Goal: Transaction & Acquisition: Purchase product/service

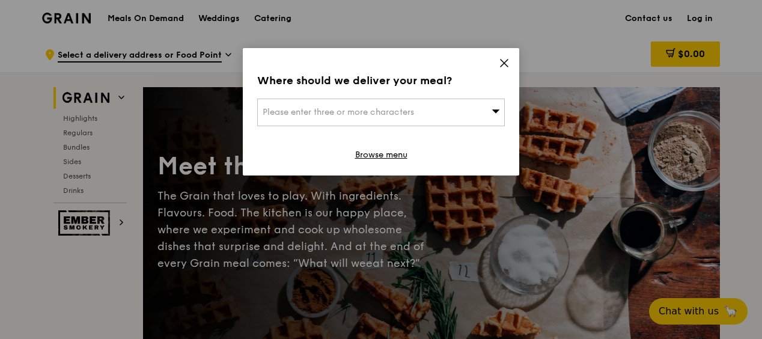
click at [499, 108] on icon at bounding box center [496, 110] width 8 height 9
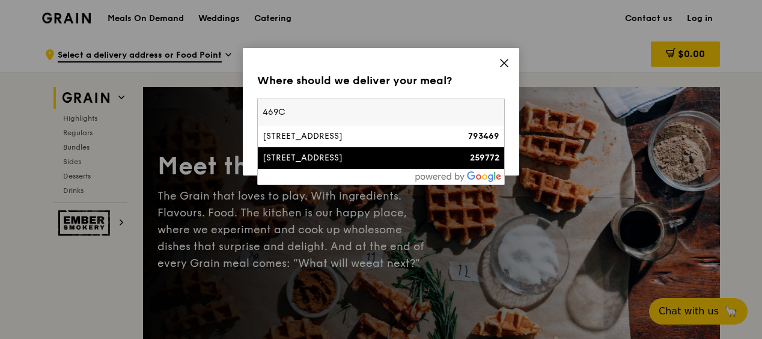
type input "469C"
click at [386, 162] on div "[STREET_ADDRESS]" at bounding box center [352, 158] width 178 height 12
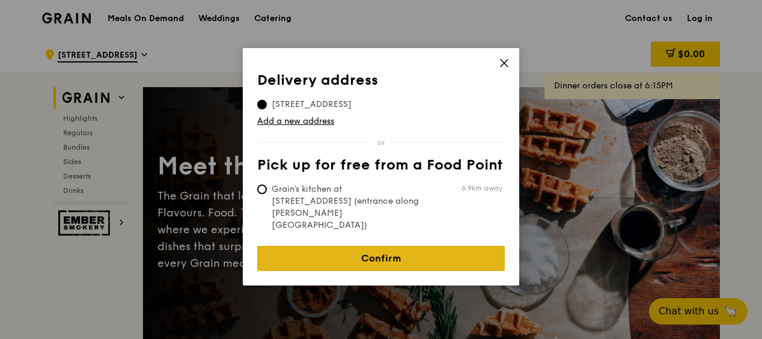
click at [381, 246] on link "Confirm" at bounding box center [381, 258] width 248 height 25
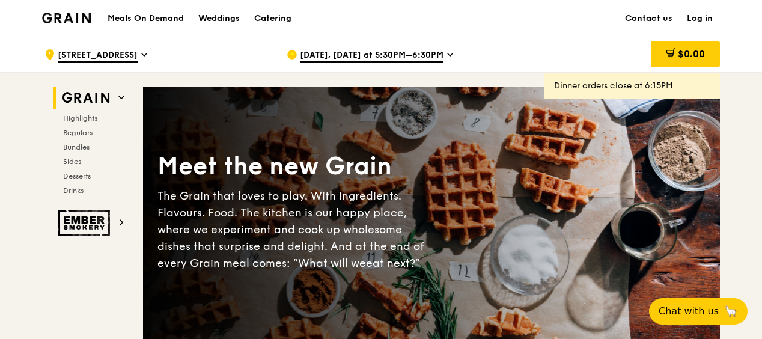
click at [703, 13] on link "Log in" at bounding box center [700, 19] width 40 height 36
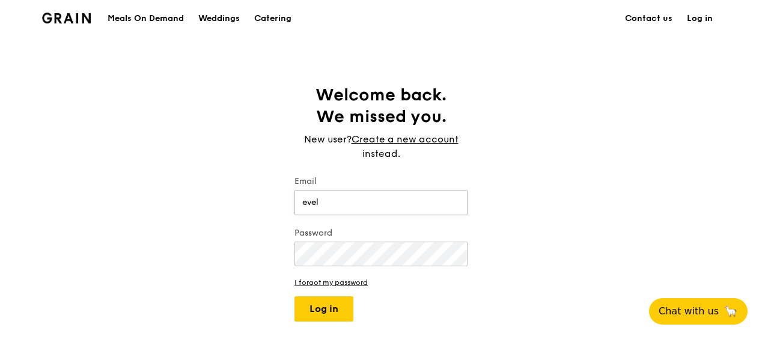
click at [294, 296] on button "Log in" at bounding box center [323, 308] width 59 height 25
type input "[EMAIL_ADDRESS][DOMAIN_NAME]"
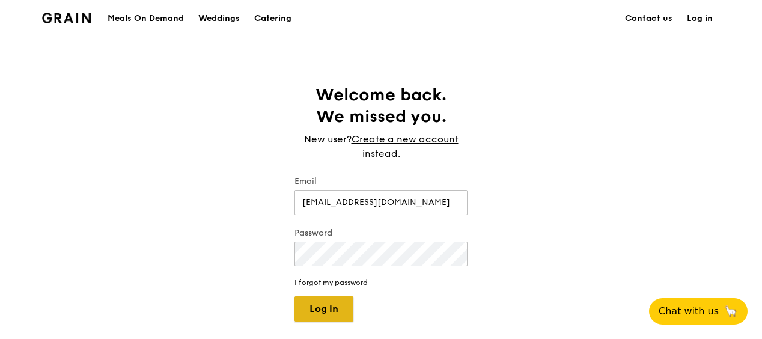
click at [329, 309] on button "Log in" at bounding box center [323, 308] width 59 height 25
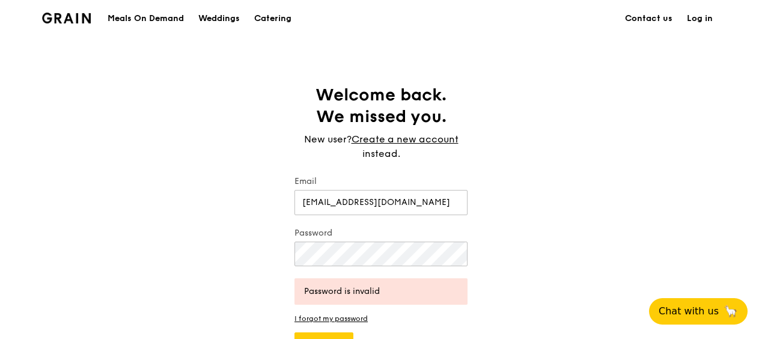
scroll to position [16, 0]
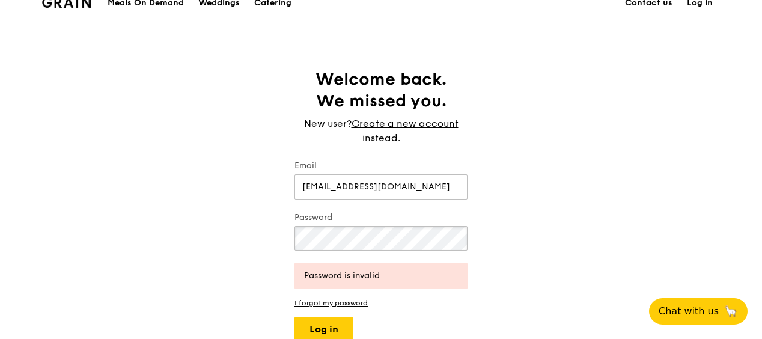
click at [129, 200] on div "Welcome back. We missed you. New user? Create a new account instead. Email [EMA…" at bounding box center [381, 205] width 762 height 273
click at [294, 317] on button "Log in" at bounding box center [323, 329] width 59 height 25
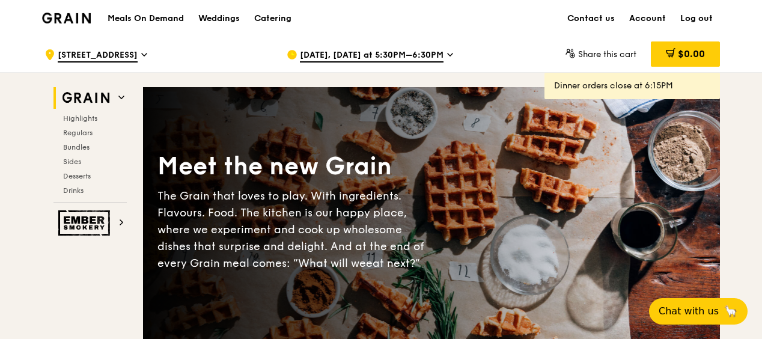
click at [439, 49] on div "[DATE], [DATE] at 5:30PM–6:30PM" at bounding box center [398, 55] width 223 height 36
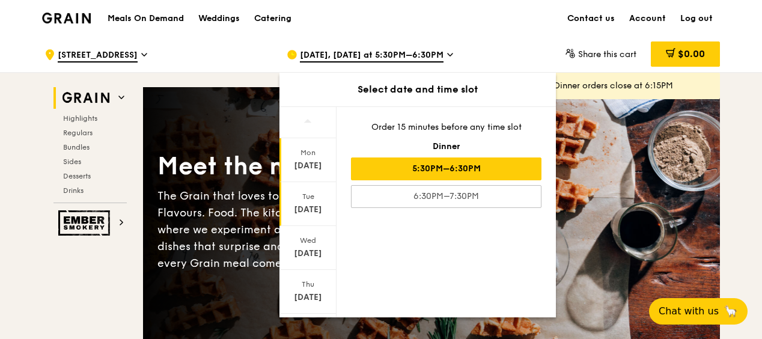
click at [316, 207] on div "[DATE]" at bounding box center [307, 210] width 53 height 12
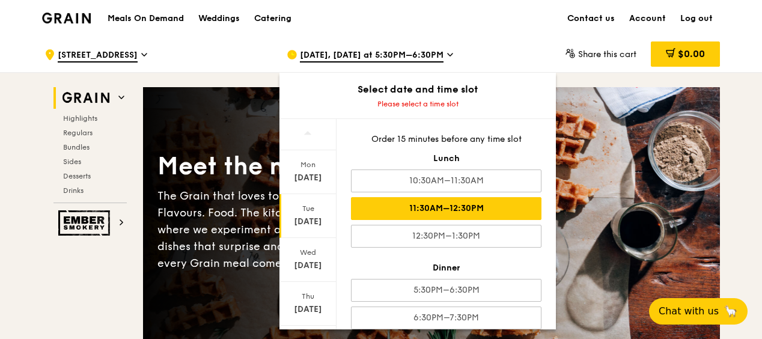
click at [457, 202] on div "11:30AM–12:30PM" at bounding box center [446, 208] width 191 height 23
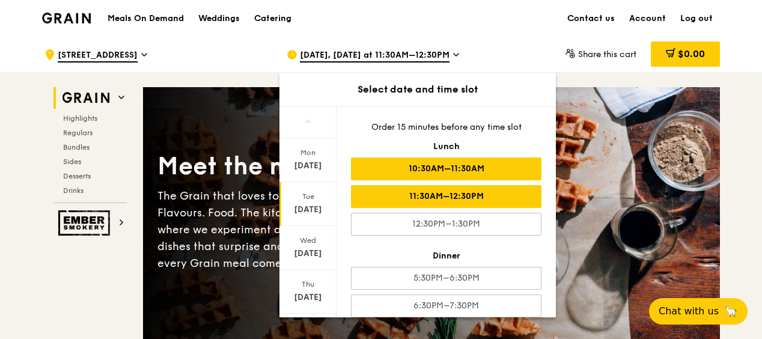
click at [477, 172] on div "10:30AM–11:30AM" at bounding box center [446, 168] width 191 height 23
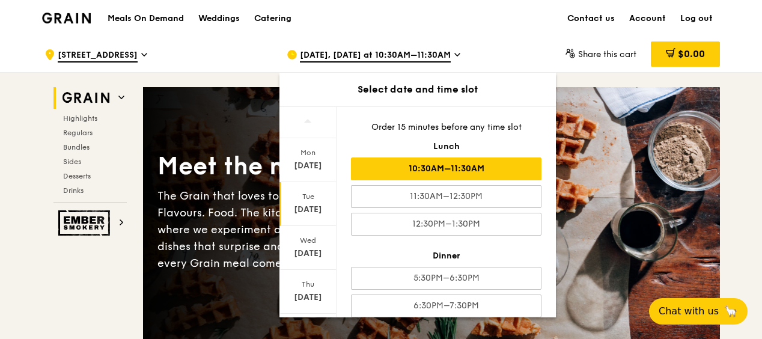
click at [518, 17] on div "Meals On Demand Weddings Catering Contact us Account Log out" at bounding box center [381, 18] width 678 height 37
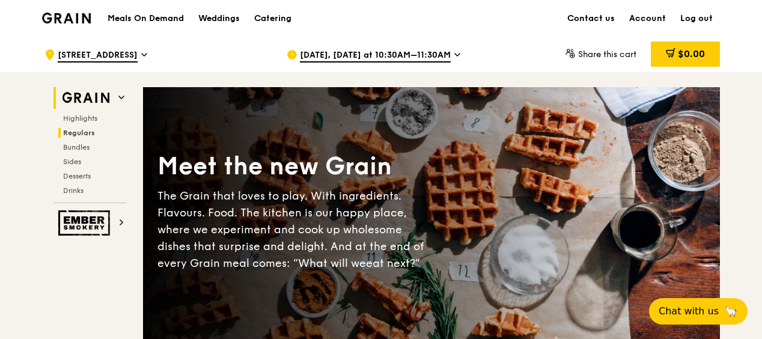
click at [86, 130] on span "Regulars" at bounding box center [79, 133] width 32 height 8
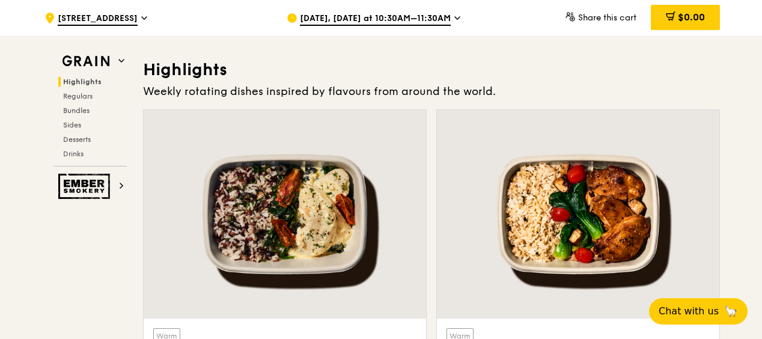
scroll to position [512, 0]
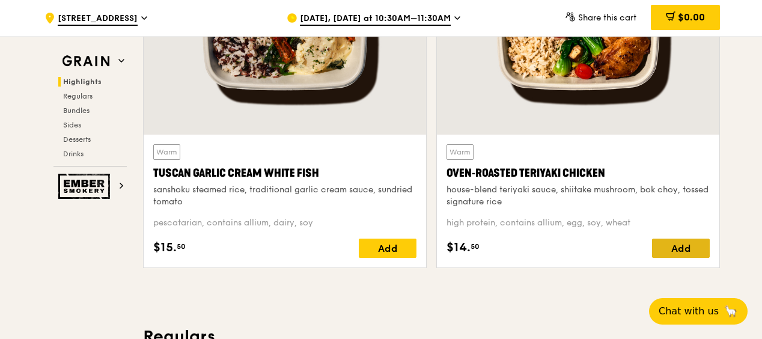
click at [691, 248] on div "Add" at bounding box center [681, 248] width 58 height 19
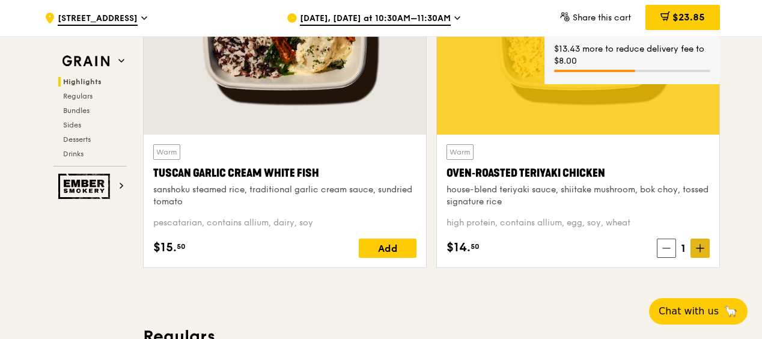
click at [703, 250] on icon at bounding box center [700, 248] width 8 height 8
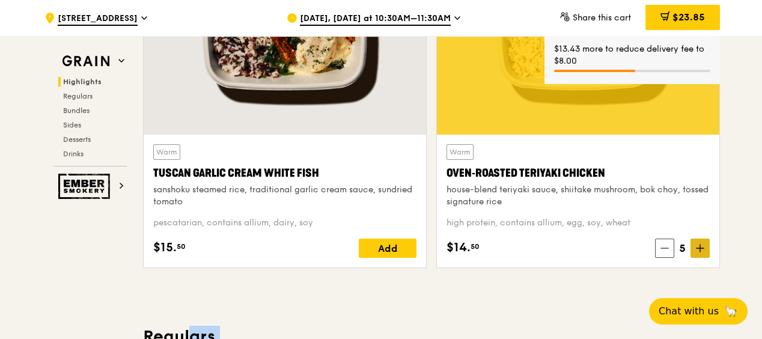
click at [703, 250] on icon at bounding box center [700, 248] width 8 height 8
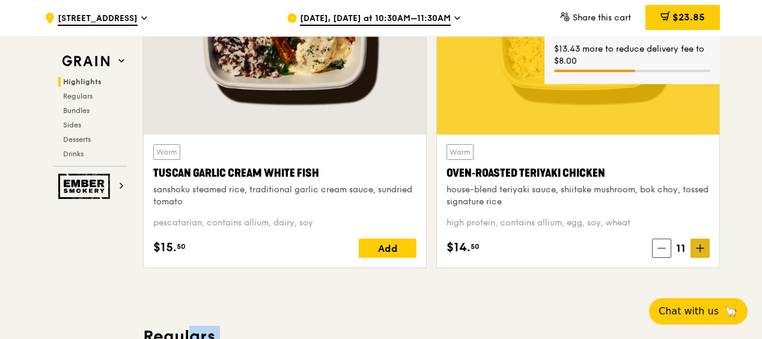
click at [703, 250] on icon at bounding box center [700, 248] width 8 height 8
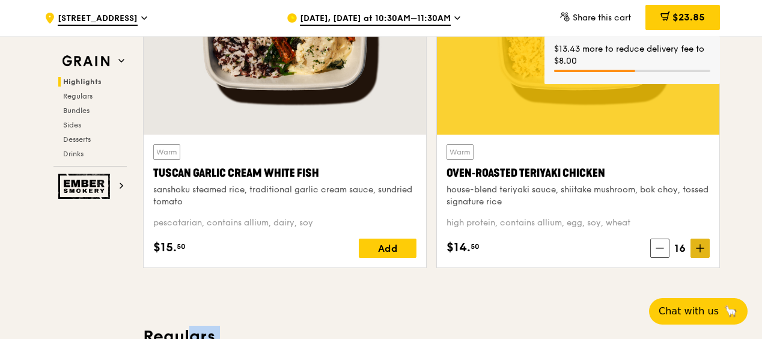
click at [703, 250] on icon at bounding box center [700, 248] width 8 height 8
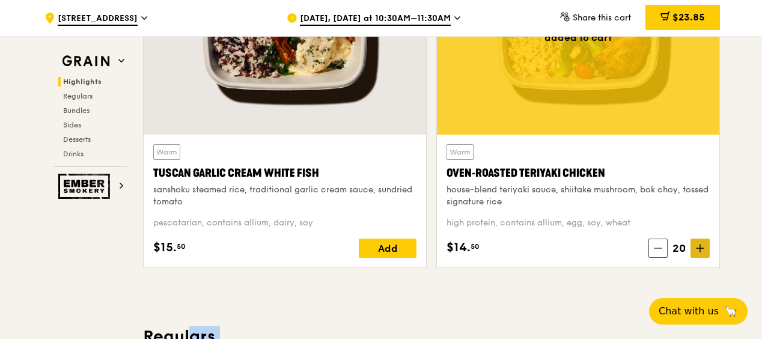
click at [703, 250] on icon at bounding box center [700, 248] width 8 height 8
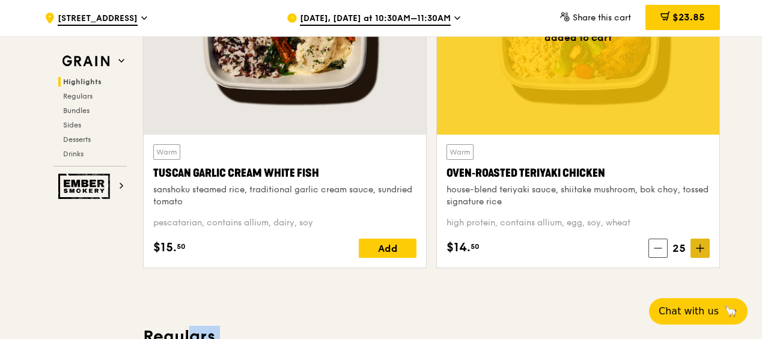
click at [703, 250] on icon at bounding box center [700, 248] width 8 height 8
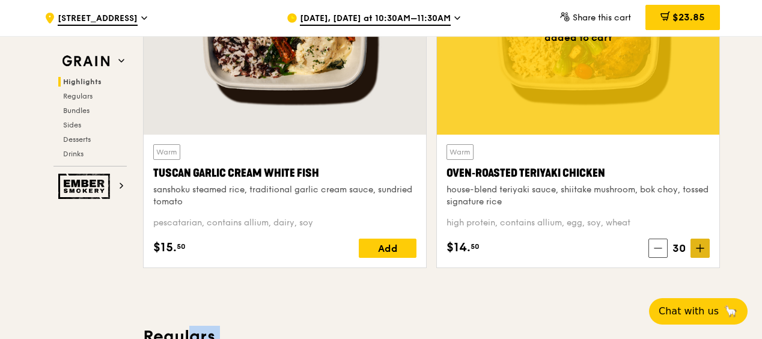
click at [703, 250] on icon at bounding box center [700, 248] width 8 height 8
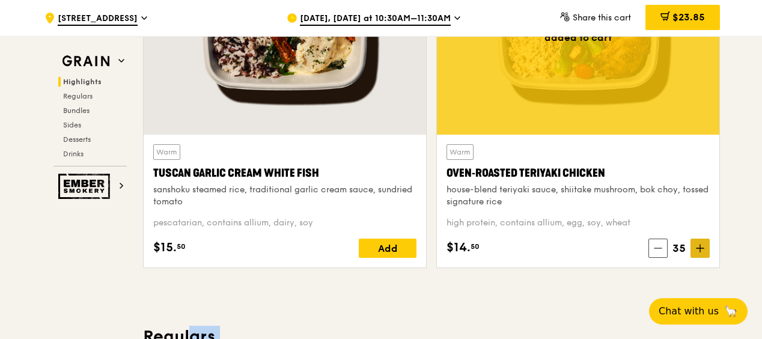
click at [703, 250] on icon at bounding box center [700, 248] width 8 height 8
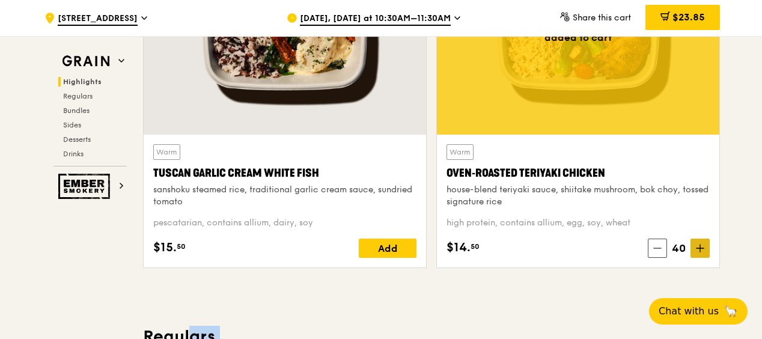
click at [703, 250] on icon at bounding box center [700, 248] width 8 height 8
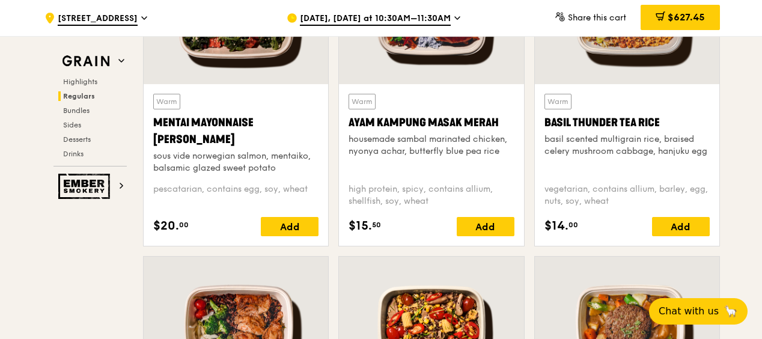
scroll to position [1165, 0]
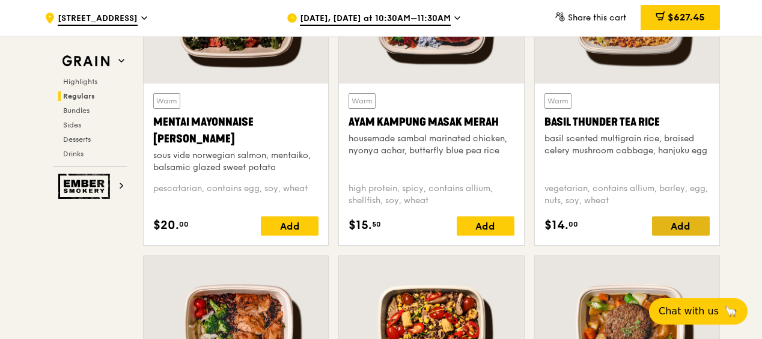
click at [686, 231] on div "Add" at bounding box center [681, 225] width 58 height 19
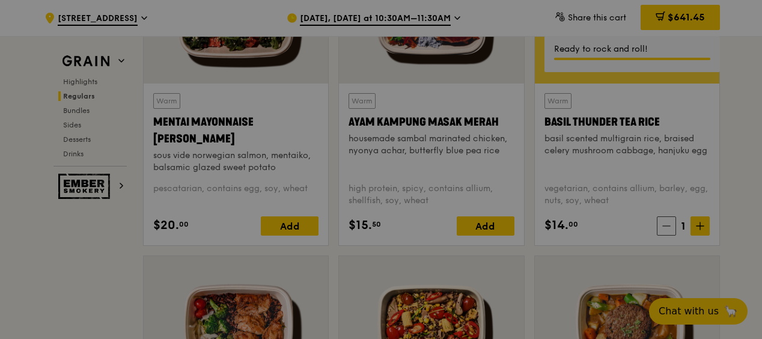
click at [700, 222] on div at bounding box center [381, 169] width 762 height 339
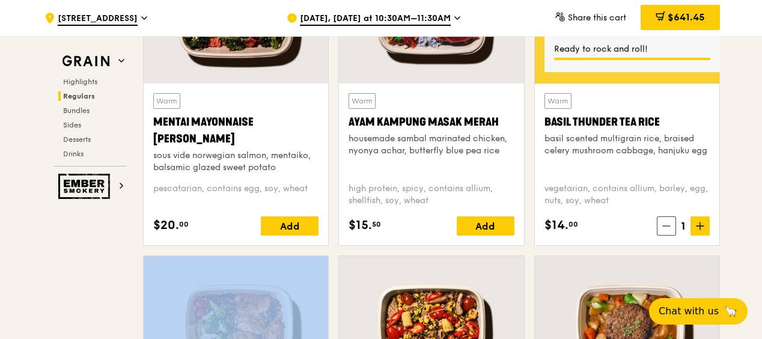
click at [700, 222] on icon at bounding box center [700, 225] width 0 height 7
click at [700, 222] on icon at bounding box center [700, 226] width 8 height 8
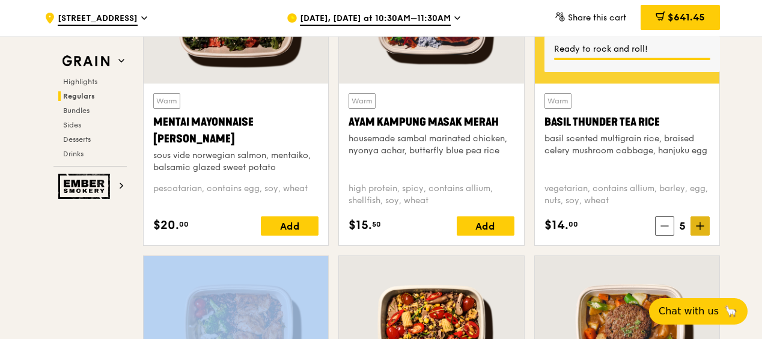
click at [700, 222] on icon at bounding box center [700, 226] width 8 height 8
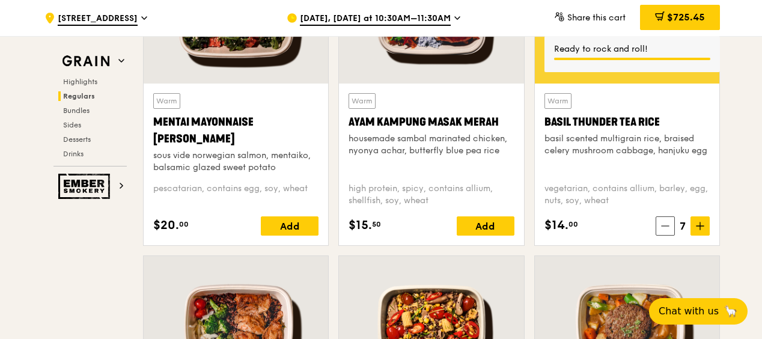
drag, startPoint x: 700, startPoint y: 222, endPoint x: 743, endPoint y: 239, distance: 46.4
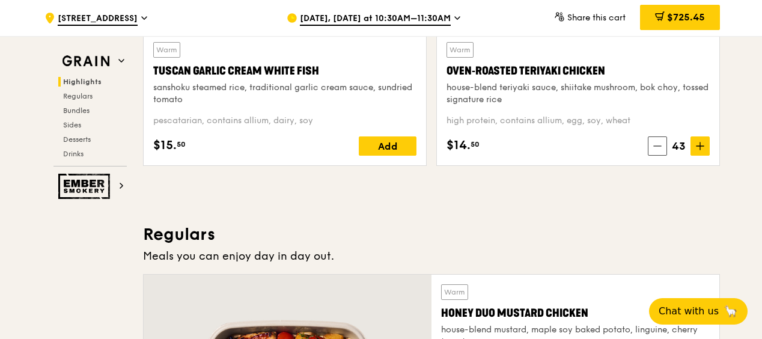
scroll to position [606, 0]
